Goal: Transaction & Acquisition: Purchase product/service

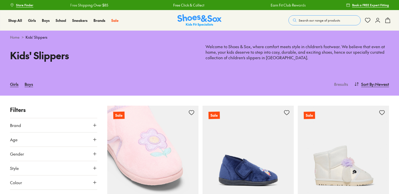
scroll to position [25, 0]
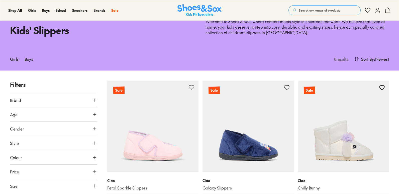
click at [93, 112] on icon at bounding box center [94, 114] width 5 height 5
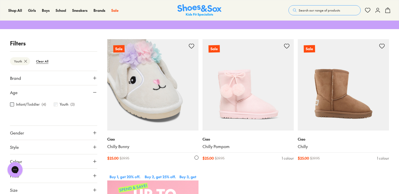
scroll to position [75, 0]
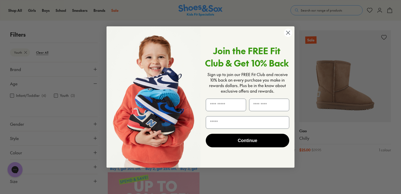
click at [288, 31] on circle "Close dialog" at bounding box center [288, 33] width 8 height 8
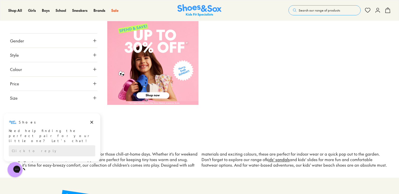
scroll to position [150, 0]
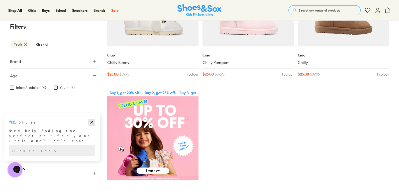
click at [91, 121] on icon "Dismiss campaign" at bounding box center [91, 122] width 3 height 3
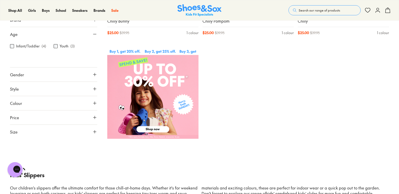
scroll to position [200, 0]
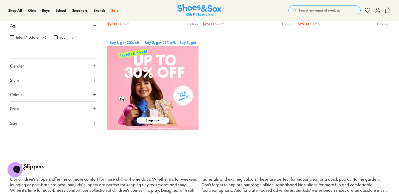
click at [93, 122] on icon at bounding box center [94, 122] width 5 height 5
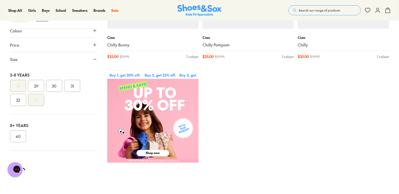
scroll to position [175, 0]
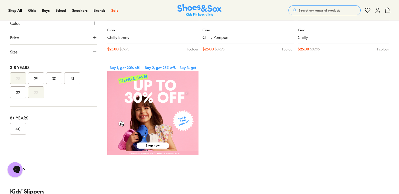
click at [16, 93] on button "32" at bounding box center [18, 92] width 16 height 12
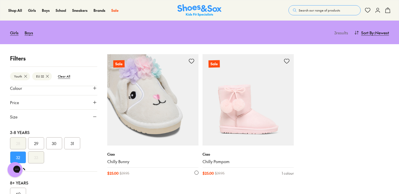
scroll to position [25, 0]
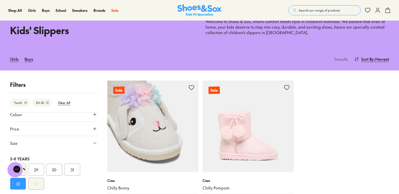
click at [178, 124] on img at bounding box center [152, 125] width 91 height 91
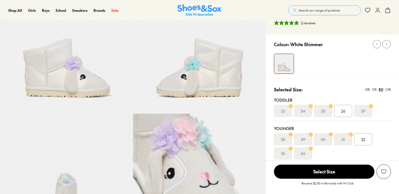
scroll to position [58, 0]
